Goal: Find specific page/section: Find specific page/section

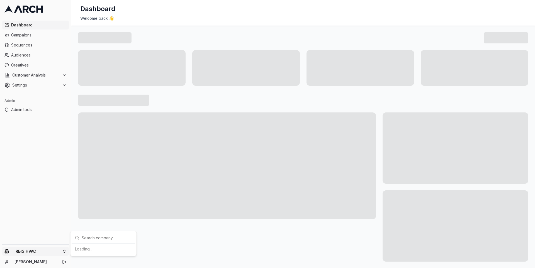
click at [62, 251] on html "Dashboard Campaigns Sequences Audiences Creatives Customer Analysis Settings Ad…" at bounding box center [267, 134] width 535 height 268
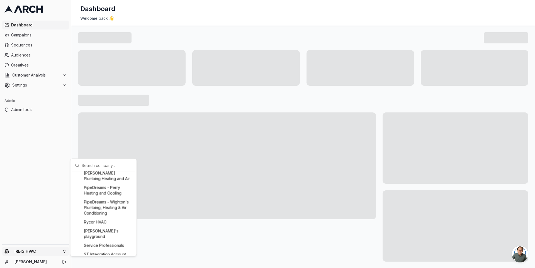
scroll to position [590, 0]
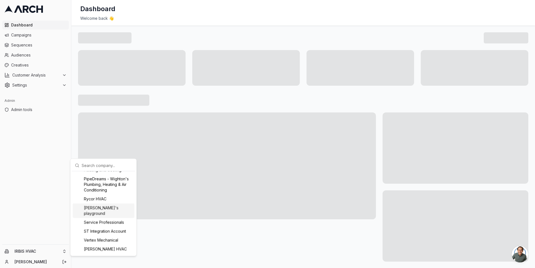
click at [56, 197] on html "Dashboard Campaigns Sequences Audiences Creatives Customer Analysis Settings Ad…" at bounding box center [267, 134] width 535 height 268
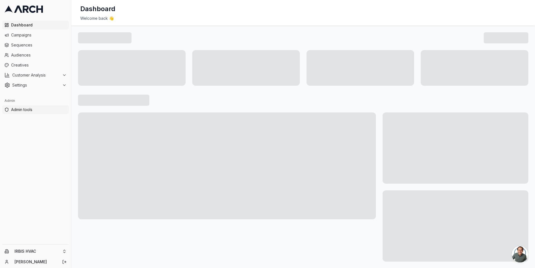
click at [53, 110] on span "Admin tools" at bounding box center [38, 110] width 55 height 6
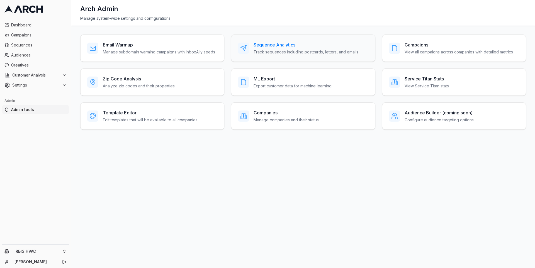
click at [277, 48] on h3 "Sequence Analytics" at bounding box center [305, 44] width 105 height 7
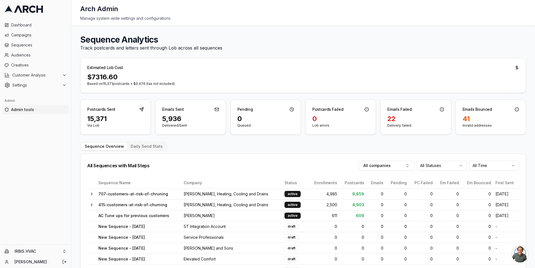
click at [151, 146] on button "Daily Send Stats" at bounding box center [146, 147] width 39 height 8
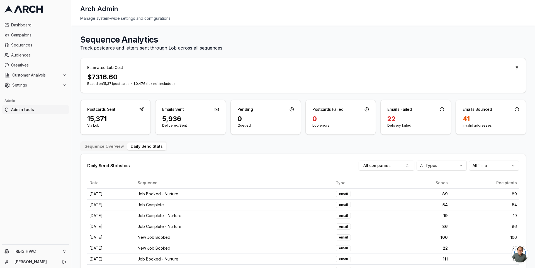
click at [109, 144] on button "Sequence Overview" at bounding box center [104, 147] width 46 height 8
